Goal: Check status: Check status

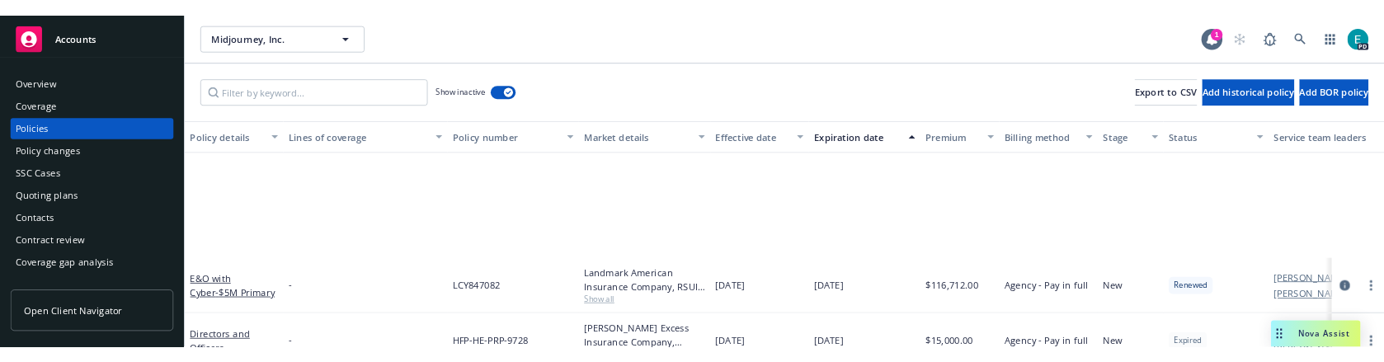
scroll to position [243, 0]
